Goal: Find specific page/section: Find specific page/section

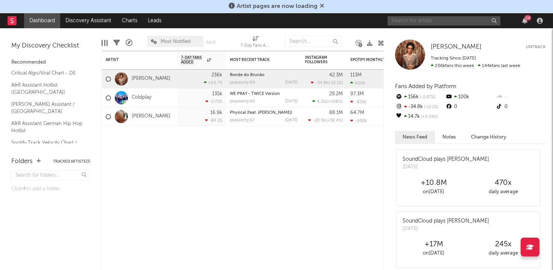
click at [463, 21] on input "text" at bounding box center [443, 20] width 113 height 9
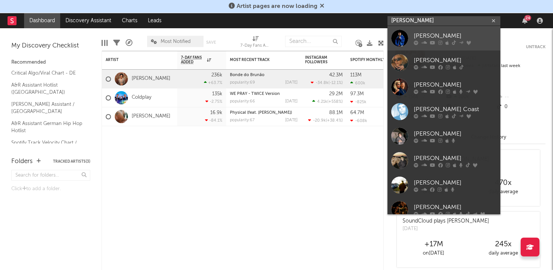
type input "[PERSON_NAME]"
click at [444, 30] on link "[PERSON_NAME]" at bounding box center [443, 38] width 113 height 24
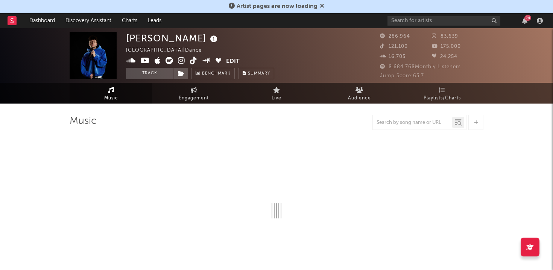
select select "6m"
